Goal: Information Seeking & Learning: Learn about a topic

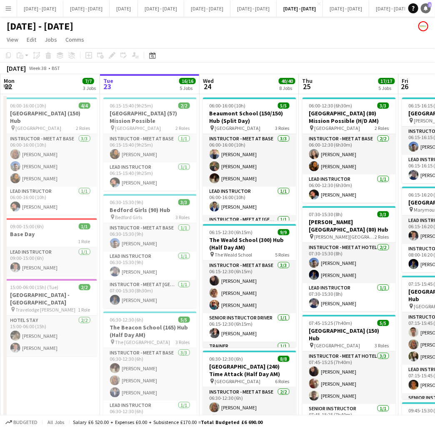
click at [423, 11] on link "Notifications 1" at bounding box center [426, 8] width 10 height 10
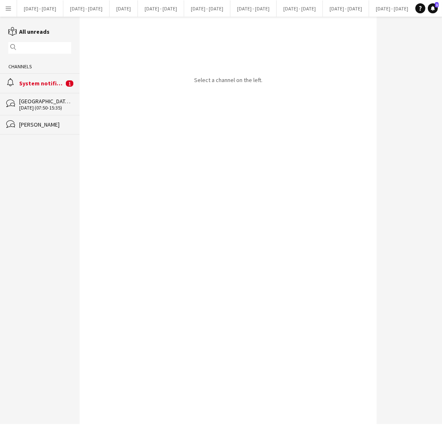
click at [48, 80] on div "System notifications" at bounding box center [41, 84] width 45 height 8
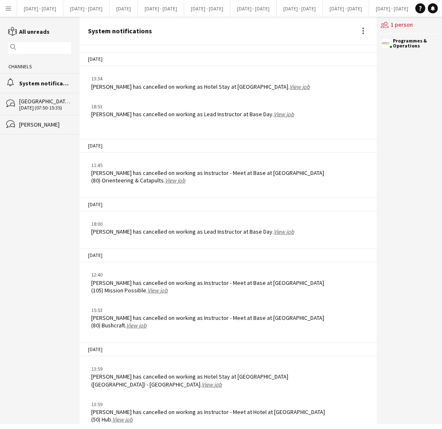
scroll to position [987, 0]
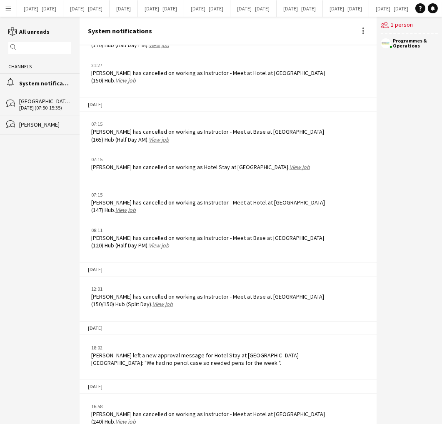
click at [130, 77] on link "View job" at bounding box center [125, 81] width 20 height 8
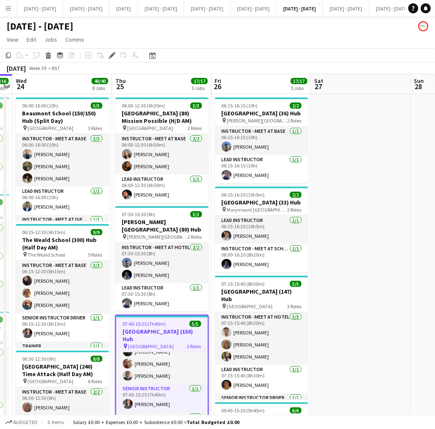
scroll to position [23, 0]
click at [7, 11] on app-icon "Menu" at bounding box center [8, 8] width 7 height 7
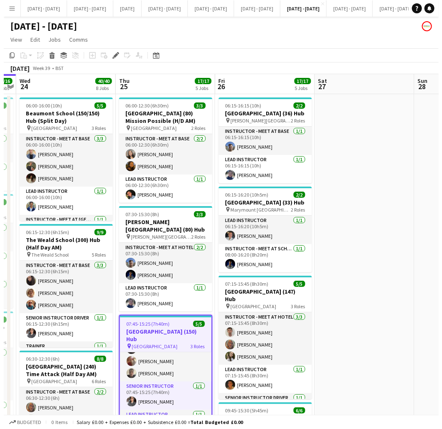
scroll to position [23, 0]
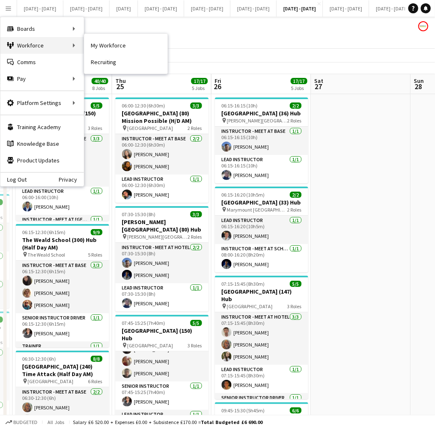
click at [83, 45] on div "Workforce Workforce" at bounding box center [41, 45] width 83 height 17
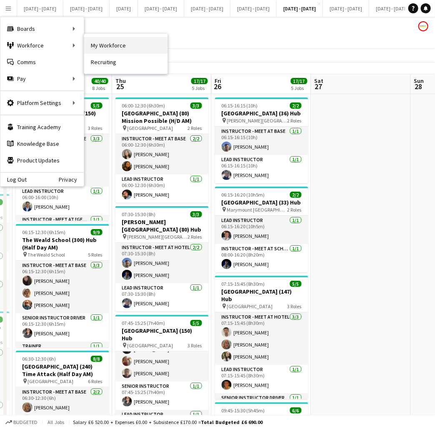
click at [108, 48] on link "My Workforce" at bounding box center [125, 45] width 83 height 17
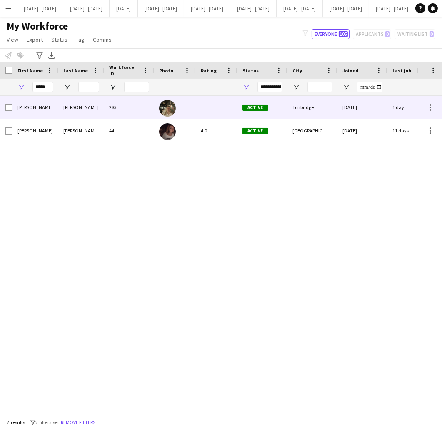
click at [73, 115] on div "[PERSON_NAME]" at bounding box center [81, 107] width 46 height 23
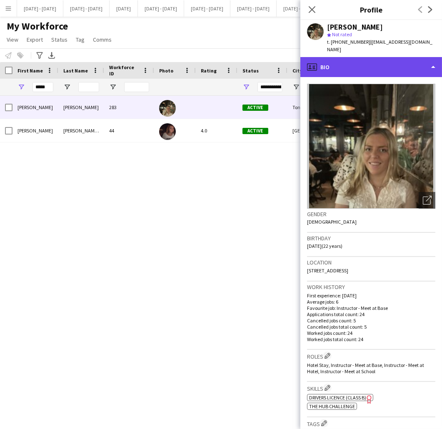
click at [393, 60] on div "profile Bio" at bounding box center [372, 67] width 142 height 20
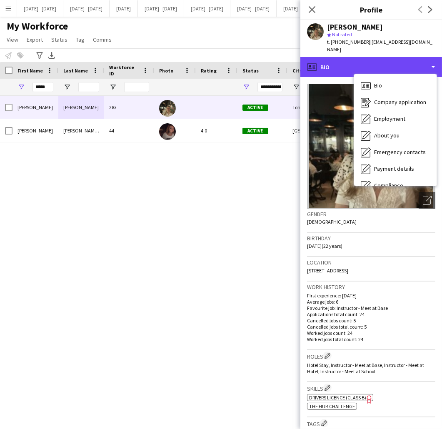
scroll to position [78, 0]
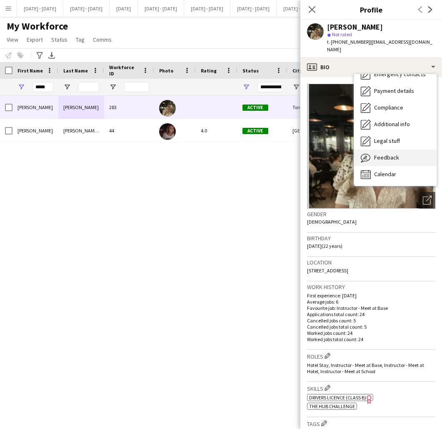
click at [409, 150] on div "Feedback Feedback" at bounding box center [395, 158] width 83 height 17
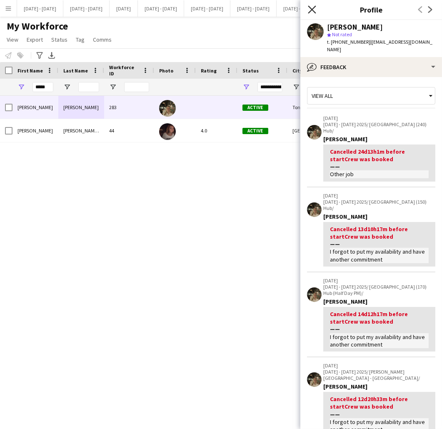
click at [316, 8] on icon "Close pop-in" at bounding box center [312, 9] width 8 height 8
